Goal: Transaction & Acquisition: Purchase product/service

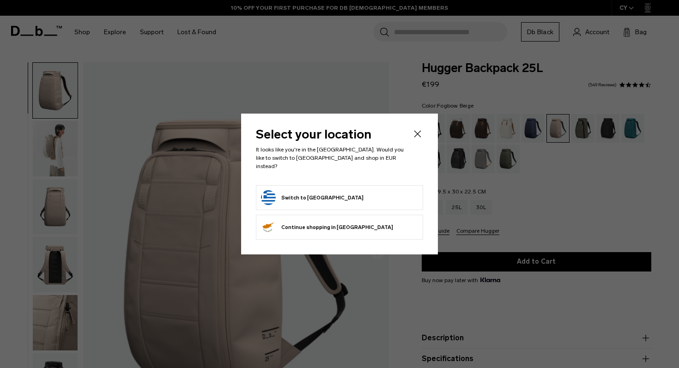
click at [417, 140] on body "Skip to content BUY NOW, PAY LATER WITH KLARNA 10% OFF YOUR FIRST PURCHASE FOR …" at bounding box center [339, 184] width 679 height 368
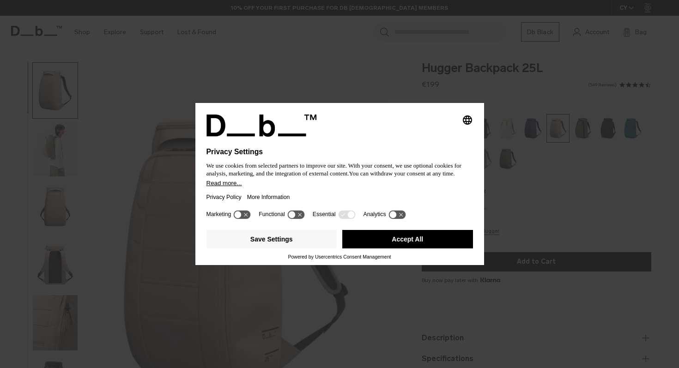
click at [369, 243] on button "Accept All" at bounding box center [407, 239] width 131 height 18
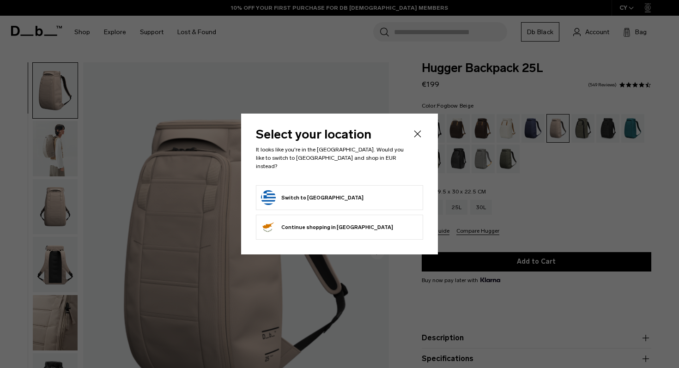
click at [413, 139] on icon "Close" at bounding box center [417, 133] width 11 height 11
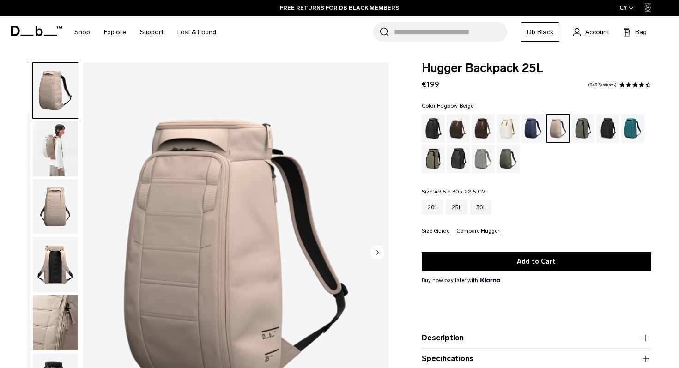
click at [58, 156] on img "button" at bounding box center [55, 148] width 45 height 55
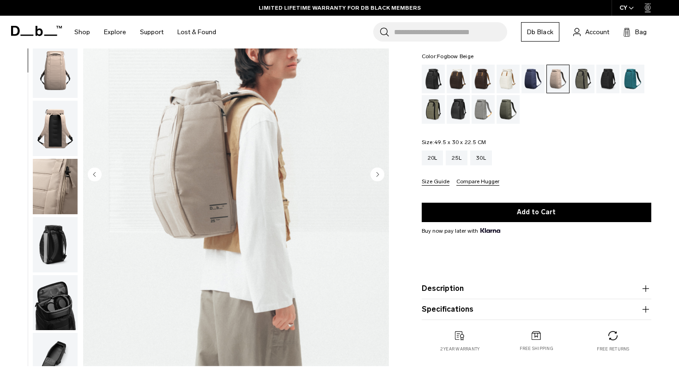
scroll to position [89, 0]
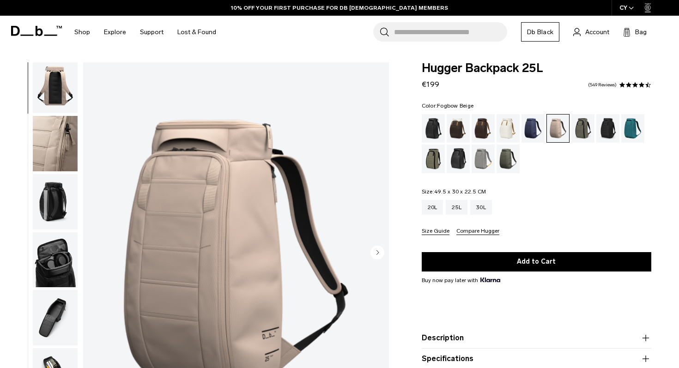
click at [53, 243] on img "button" at bounding box center [55, 259] width 45 height 55
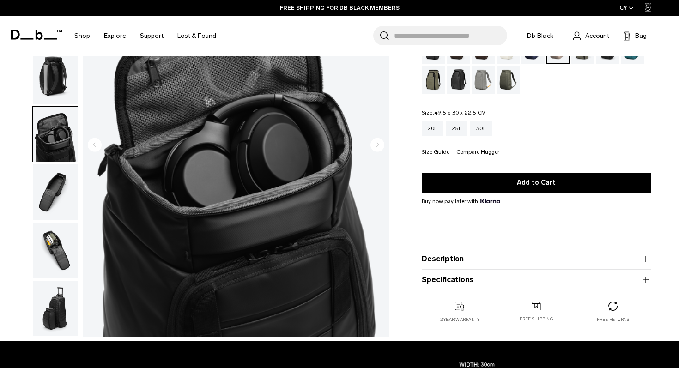
scroll to position [113, 0]
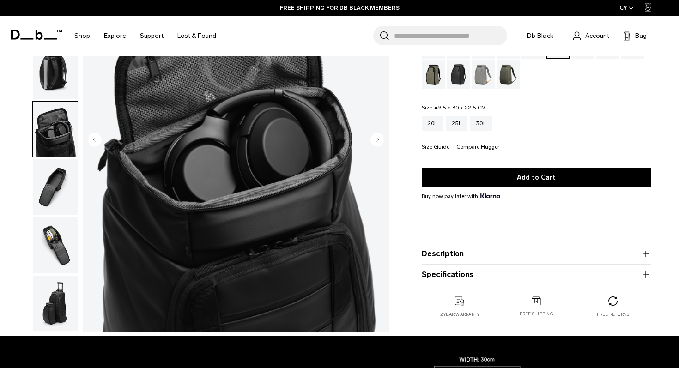
click at [43, 193] on img "button" at bounding box center [55, 186] width 45 height 55
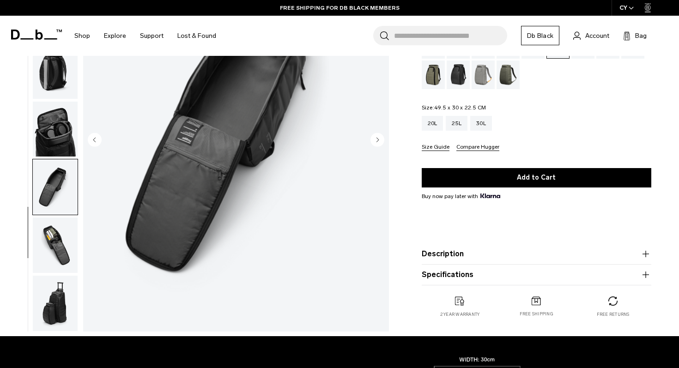
click at [68, 235] on img "button" at bounding box center [55, 245] width 45 height 55
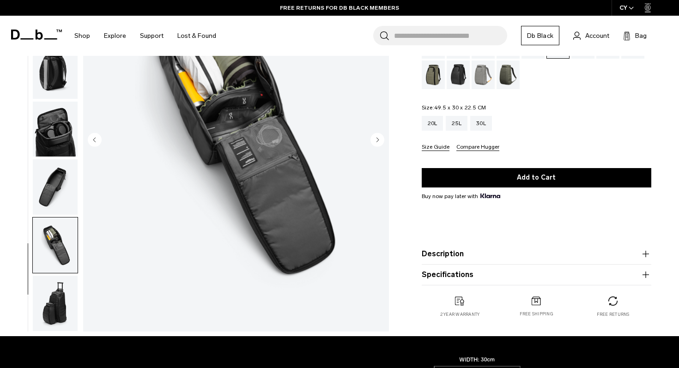
click at [64, 281] on img "button" at bounding box center [55, 303] width 45 height 55
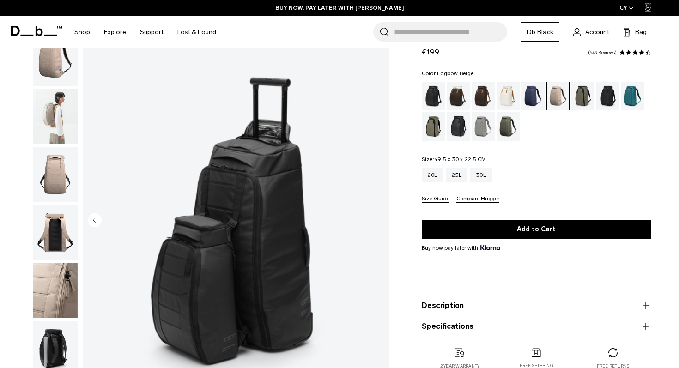
scroll to position [0, 0]
